Goal: Register for event/course

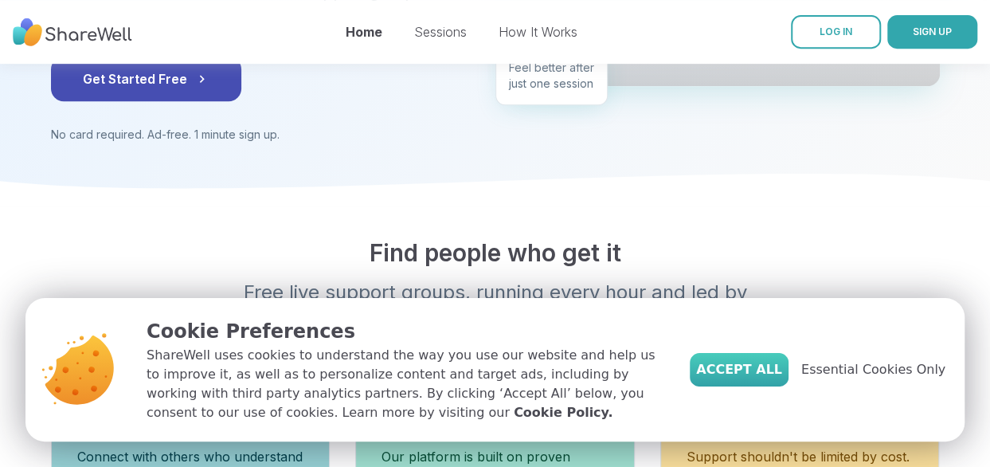
click at [766, 380] on button "Accept All" at bounding box center [739, 369] width 99 height 33
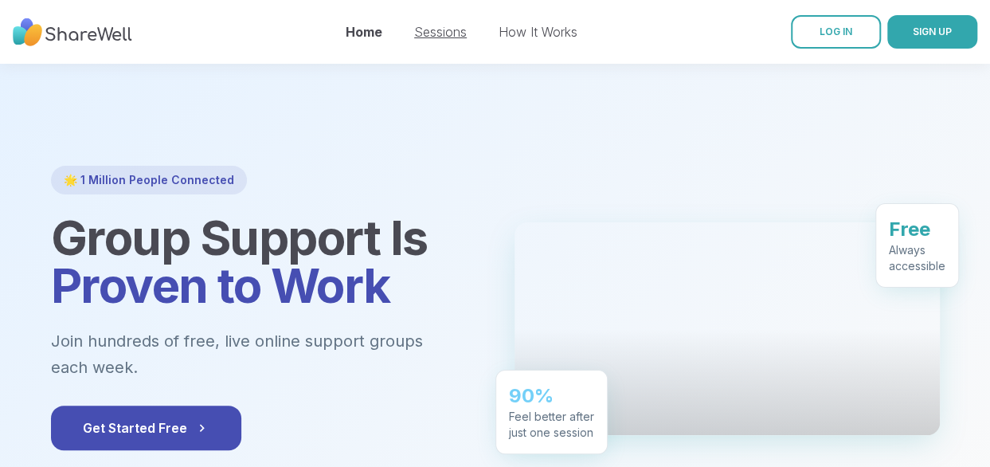
click at [433, 35] on link "Sessions" at bounding box center [440, 32] width 53 height 16
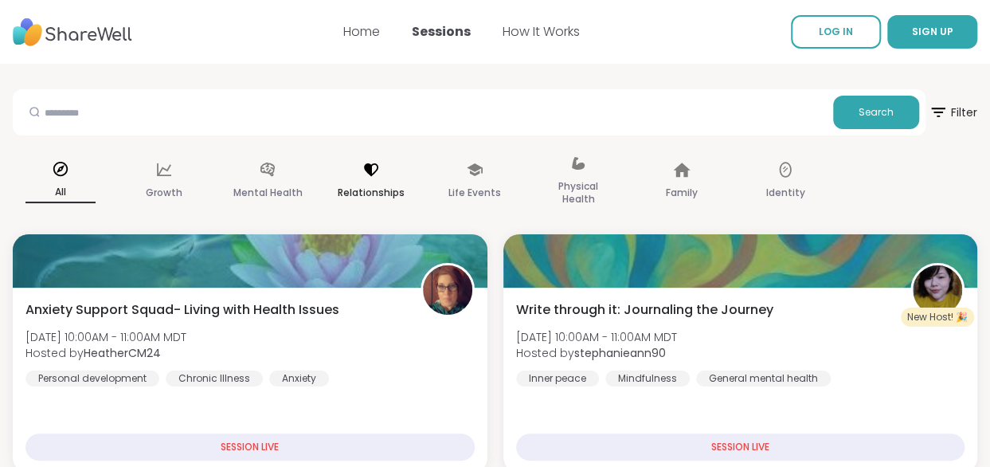
click at [371, 186] on p "Relationships" at bounding box center [371, 192] width 67 height 19
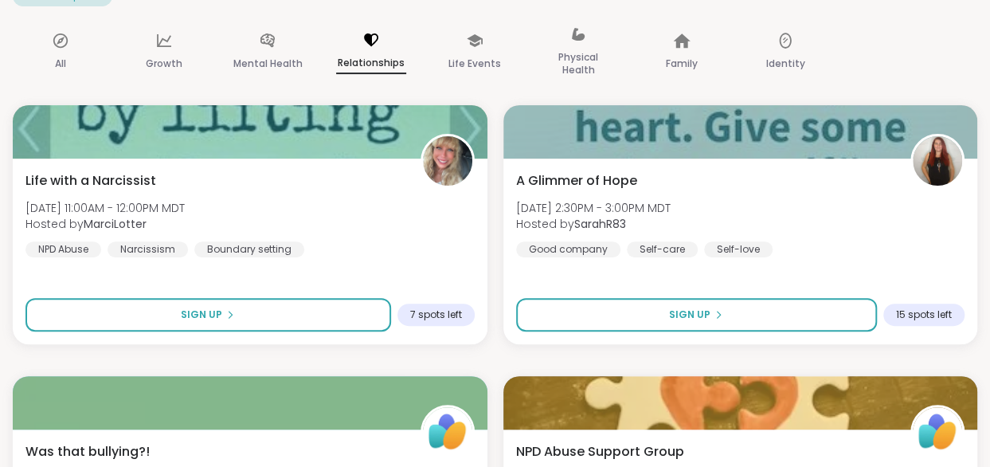
scroll to position [163, 0]
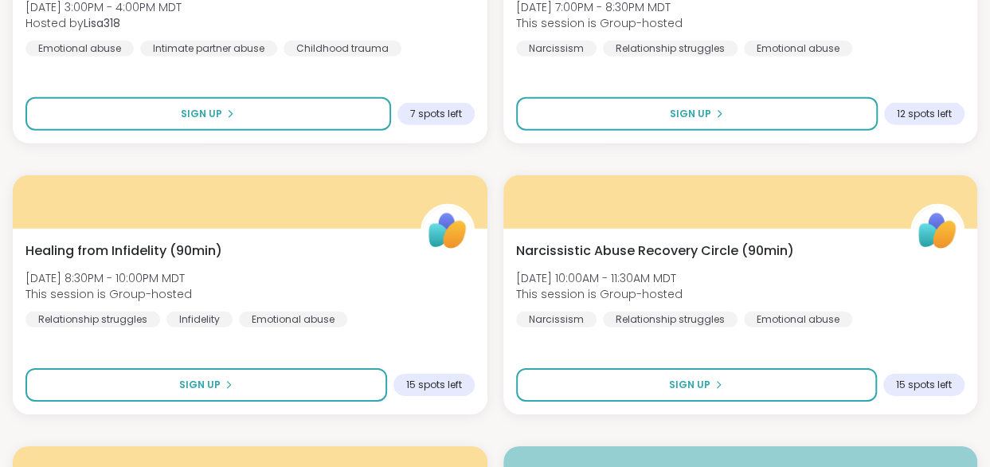
scroll to position [2260, 0]
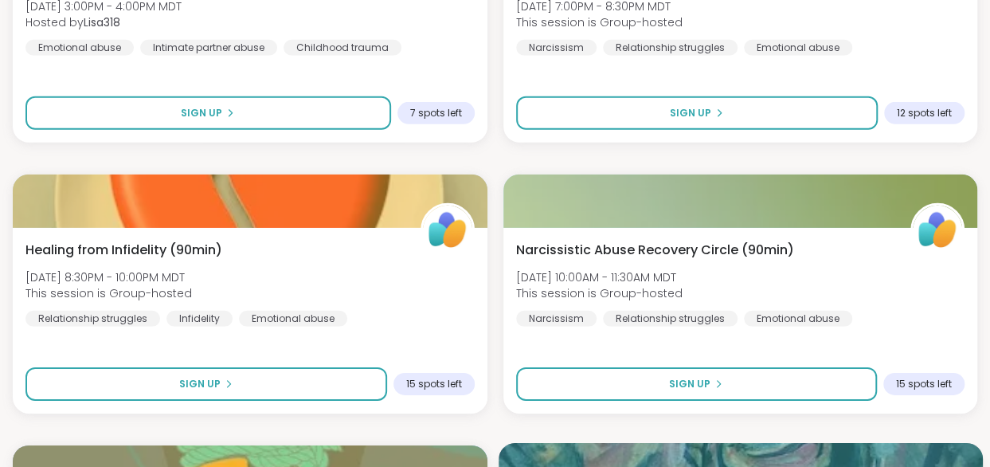
click at [631, 464] on div at bounding box center [741, 470] width 484 height 54
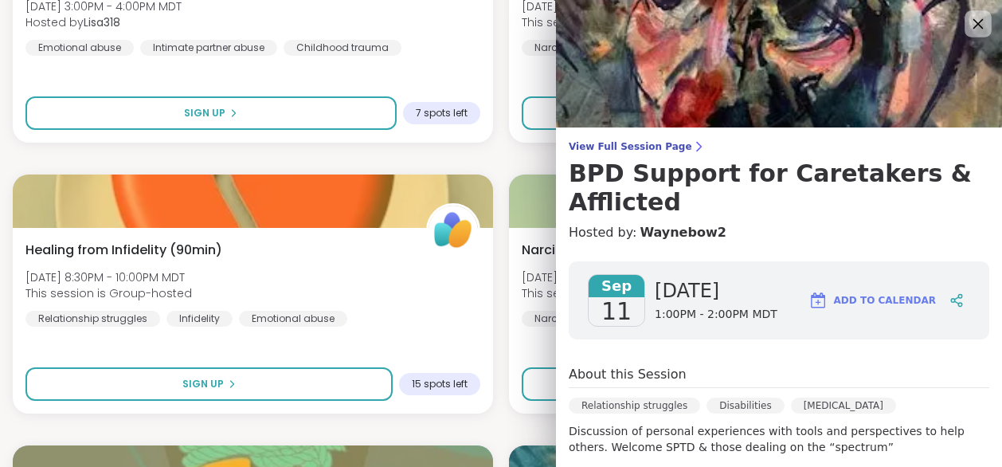
click at [968, 22] on icon at bounding box center [978, 24] width 20 height 20
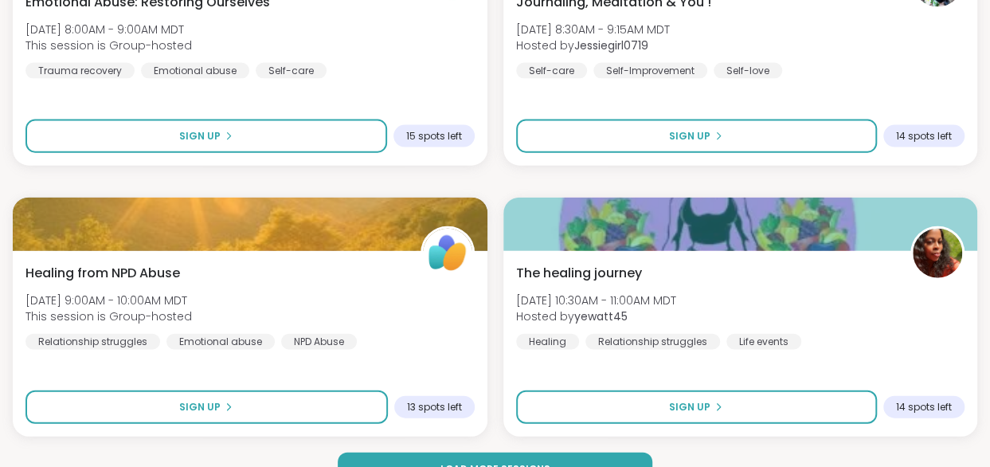
scroll to position [4680, 0]
